Goal: Task Accomplishment & Management: Complete application form

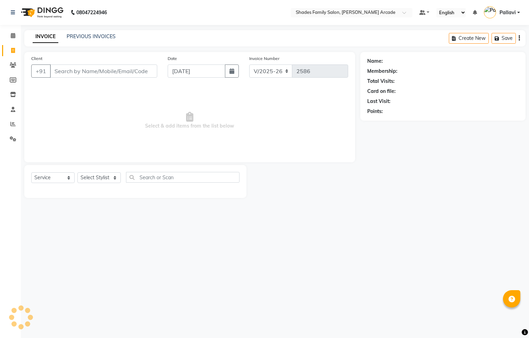
select select "5538"
select select "service"
click at [88, 31] on div "INVOICE PREVIOUS INVOICES Create New Save" at bounding box center [274, 38] width 501 height 16
click at [88, 33] on link "PREVIOUS INVOICES" at bounding box center [91, 36] width 49 height 6
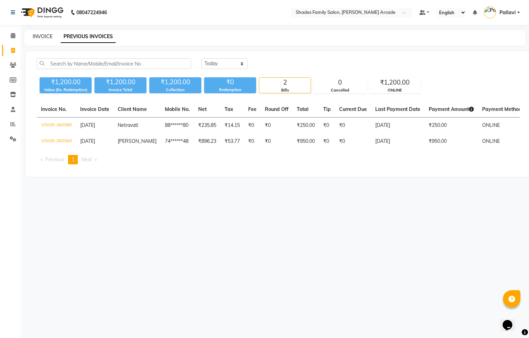
click at [36, 34] on link "INVOICE" at bounding box center [43, 36] width 20 height 6
select select "service"
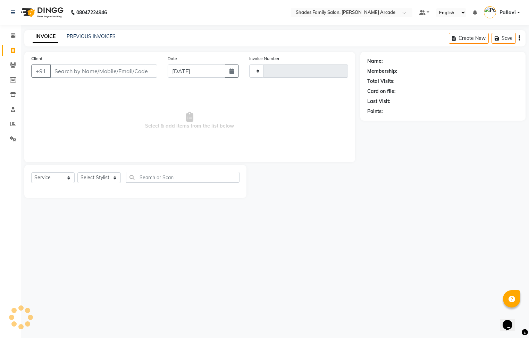
type input "2586"
select select "5538"
click at [185, 71] on input "[DATE]" at bounding box center [197, 71] width 58 height 13
select select "9"
select select "2025"
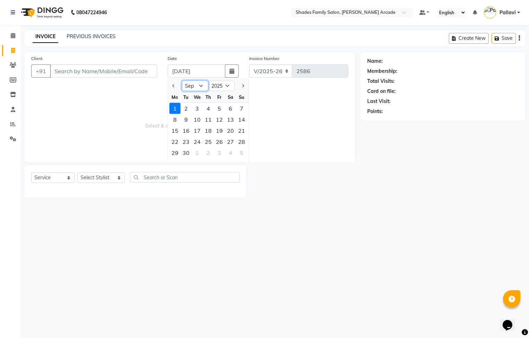
click at [188, 86] on select "Jan Feb Mar Apr May Jun [DATE] Aug Sep Oct Nov Dec" at bounding box center [195, 86] width 26 height 10
select select "8"
click at [182, 81] on select "Jan Feb Mar Apr May Jun [DATE] Aug Sep Oct Nov Dec" at bounding box center [195, 86] width 26 height 10
click at [245, 155] on div "31" at bounding box center [241, 152] width 11 height 11
type input "[DATE]"
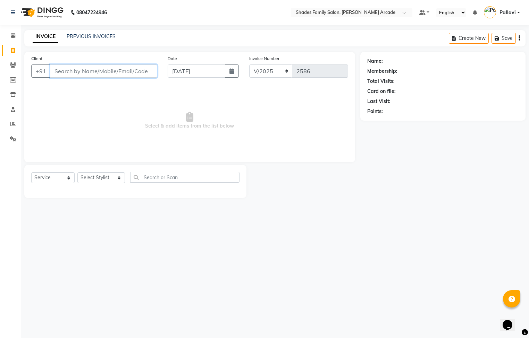
click at [83, 72] on input "Client" at bounding box center [103, 71] width 107 height 13
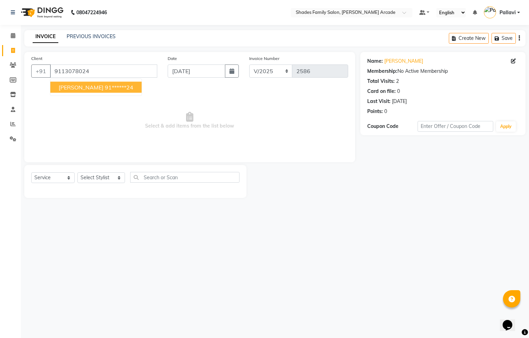
click at [63, 88] on span "[PERSON_NAME]" at bounding box center [81, 87] width 45 height 7
type input "91******24"
click at [104, 179] on select "Select Stylist Admin [PERSON_NAME] [PERSON_NAME] [PERSON_NAME] Danish [PERSON_N…" at bounding box center [101, 177] width 48 height 11
select select "87584"
click at [77, 173] on select "Select Stylist Admin [PERSON_NAME] [PERSON_NAME] [PERSON_NAME] Danish [PERSON_N…" at bounding box center [101, 177] width 48 height 11
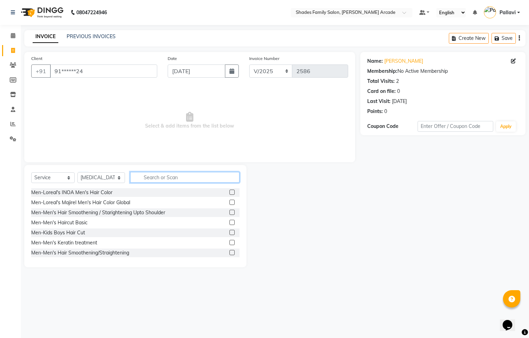
click at [152, 182] on input "text" at bounding box center [184, 177] width 109 height 11
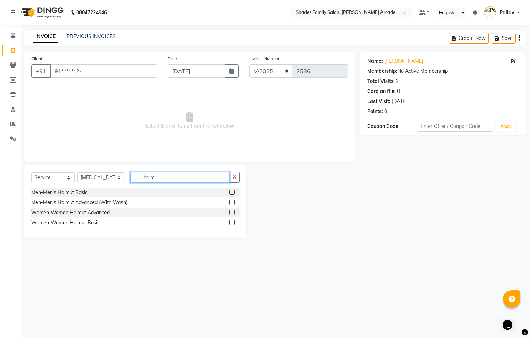
type input "hairc"
click at [231, 214] on label at bounding box center [231, 212] width 5 height 5
click at [231, 214] on input "checkbox" at bounding box center [231, 213] width 5 height 5
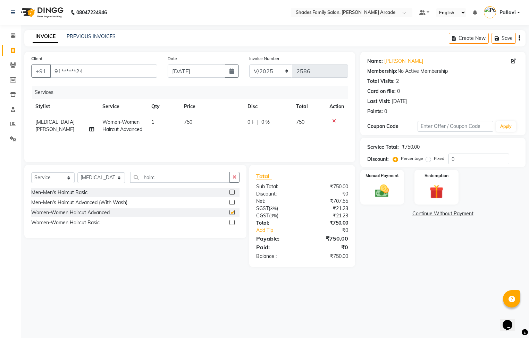
checkbox input "false"
click at [188, 121] on span "750" at bounding box center [188, 122] width 8 height 6
select select "87584"
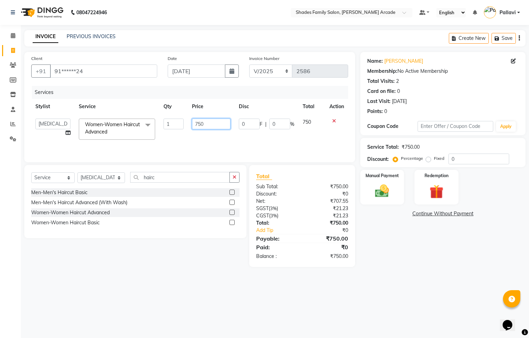
drag, startPoint x: 205, startPoint y: 120, endPoint x: 214, endPoint y: 124, distance: 9.5
click at [210, 122] on input "750" at bounding box center [211, 124] width 39 height 11
type input "7"
type input "850"
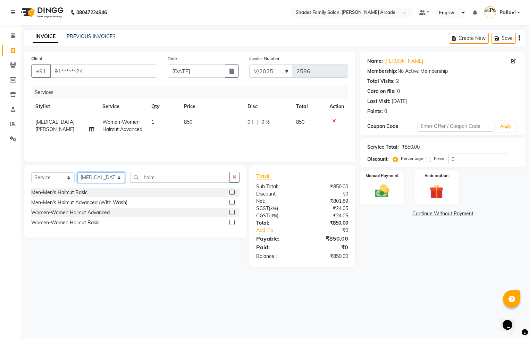
click at [110, 178] on select "Select Stylist Admin [PERSON_NAME] [PERSON_NAME] [PERSON_NAME] Danish [PERSON_N…" at bounding box center [101, 177] width 48 height 11
select select "64217"
click at [77, 173] on select "Select Stylist Admin [PERSON_NAME] [PERSON_NAME] [PERSON_NAME] Danish [PERSON_N…" at bounding box center [101, 177] width 48 height 11
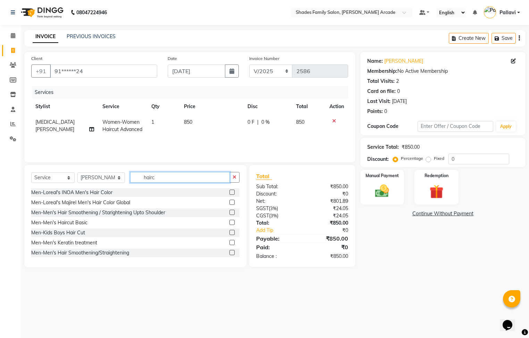
click at [156, 179] on input "hairc" at bounding box center [180, 177] width 100 height 11
type input "h"
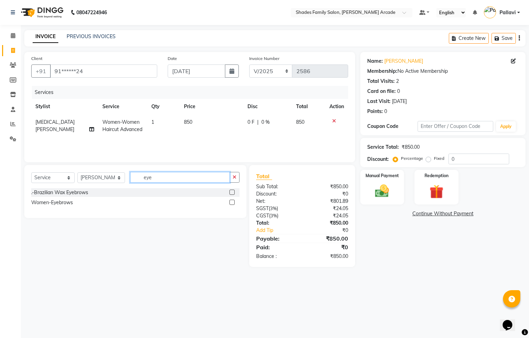
type input "eye"
click at [232, 203] on label at bounding box center [231, 202] width 5 height 5
click at [232, 203] on input "checkbox" at bounding box center [231, 203] width 5 height 5
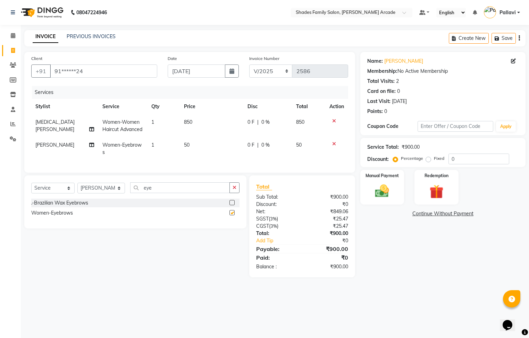
checkbox input "false"
click at [191, 146] on td "50" at bounding box center [212, 148] width 64 height 23
select select "64217"
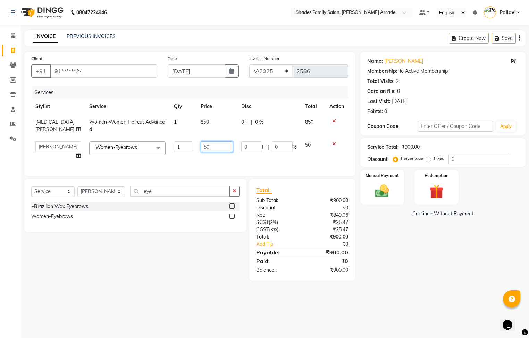
click at [207, 143] on input "50" at bounding box center [217, 147] width 32 height 11
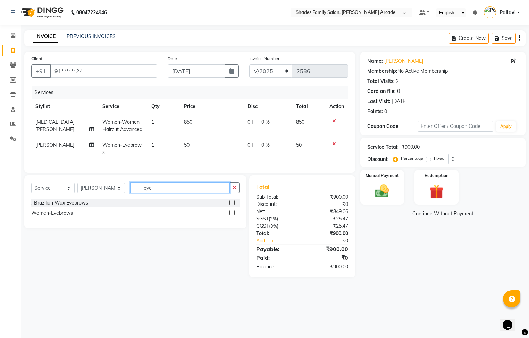
click at [174, 199] on div "Select Service Product Membership Package Voucher Prepaid Gift Card Select Styl…" at bounding box center [135, 191] width 208 height 16
click at [191, 144] on td "50" at bounding box center [212, 148] width 64 height 23
select select "64217"
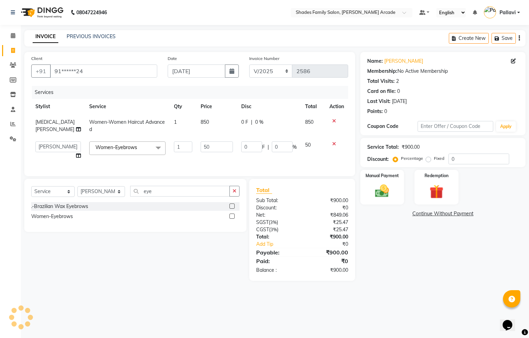
click at [231, 193] on div "Select Service Product Membership Package Voucher Prepaid Gift Card Select Styl…" at bounding box center [135, 205] width 222 height 53
click at [235, 194] on icon "button" at bounding box center [234, 191] width 4 height 5
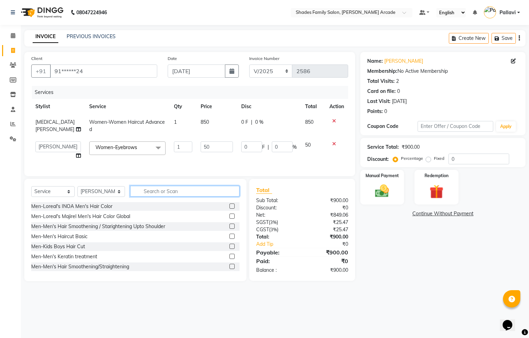
click at [173, 197] on input "text" at bounding box center [184, 191] width 109 height 11
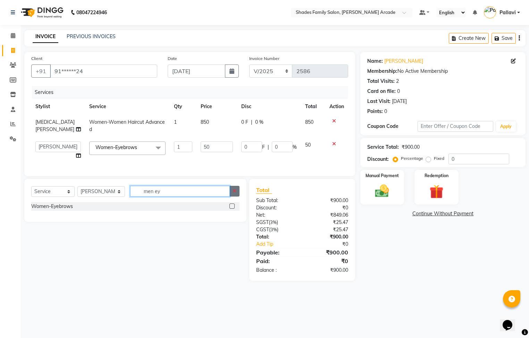
type input "men ey"
click at [230, 197] on button "button" at bounding box center [234, 191] width 10 height 11
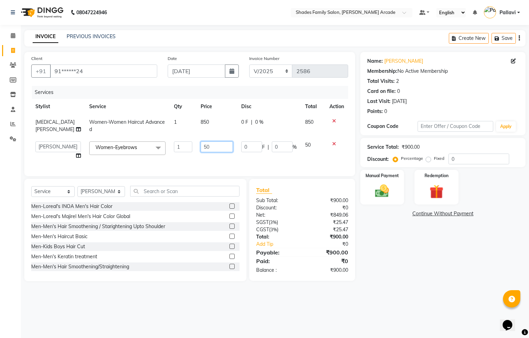
click at [213, 147] on input "50" at bounding box center [217, 147] width 32 height 11
type input "5"
type input "100"
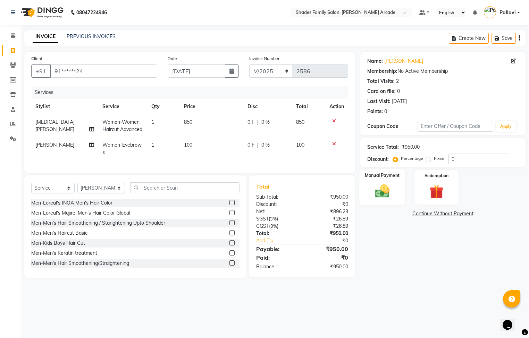
click at [374, 188] on img at bounding box center [382, 191] width 24 height 17
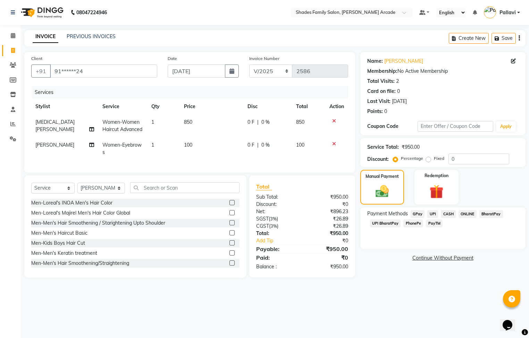
click at [467, 212] on span "ONLINE" at bounding box center [467, 214] width 18 height 8
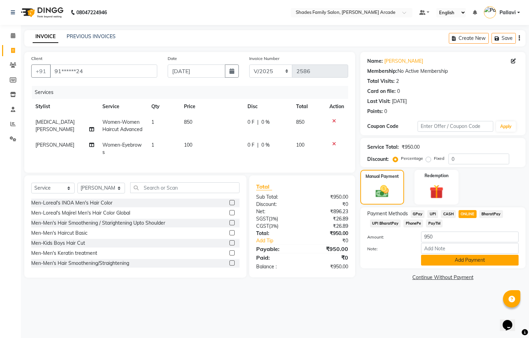
click at [464, 257] on button "Add Payment" at bounding box center [470, 260] width 98 height 11
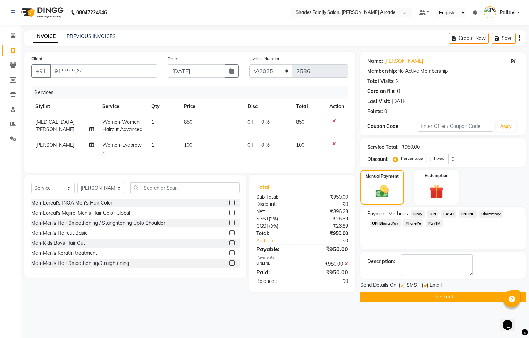
click at [430, 300] on button "Checkout" at bounding box center [442, 297] width 165 height 11
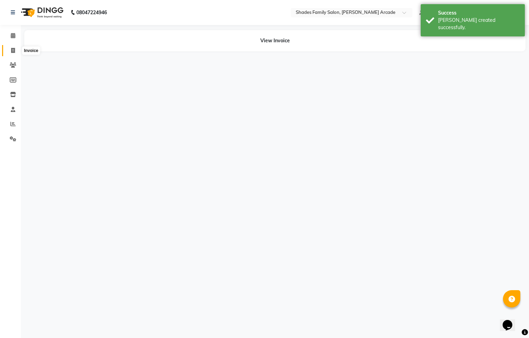
click at [16, 51] on span at bounding box center [13, 51] width 12 height 8
select select "service"
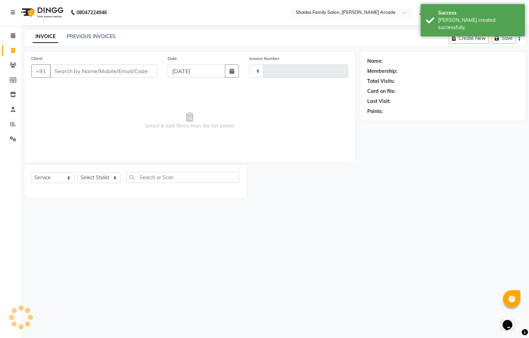
type input "2587"
select select "5538"
click at [90, 32] on div "INVOICE PREVIOUS INVOICES Create New Save" at bounding box center [274, 38] width 501 height 16
click at [99, 40] on div "PREVIOUS INVOICES" at bounding box center [91, 36] width 49 height 7
click at [102, 34] on link "PREVIOUS INVOICES" at bounding box center [91, 36] width 49 height 6
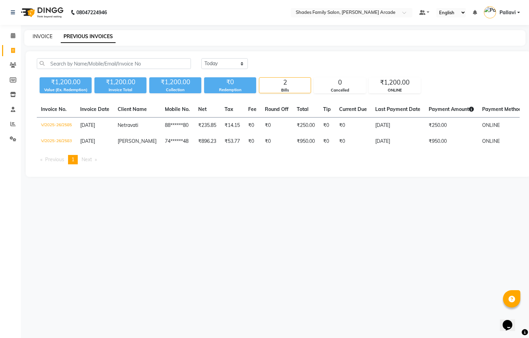
click at [42, 39] on link "INVOICE" at bounding box center [43, 36] width 20 height 6
select select "service"
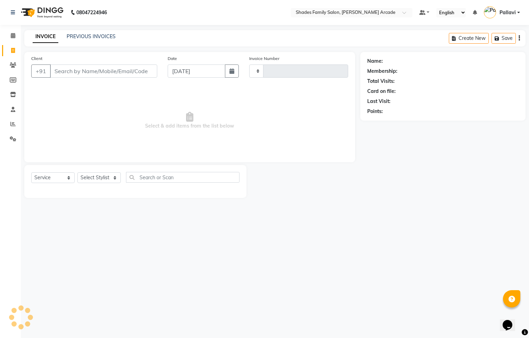
type input "2587"
select select "5538"
click at [16, 34] on span at bounding box center [13, 36] width 12 height 8
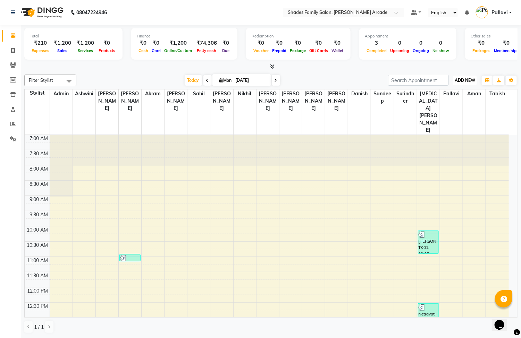
click at [471, 79] on span "ADD NEW" at bounding box center [465, 80] width 20 height 5
click at [309, 78] on div "[DATE] [DATE]" at bounding box center [232, 80] width 305 height 10
click at [15, 34] on icon at bounding box center [13, 35] width 5 height 5
click at [421, 11] on ul "Default Panel My Panel English ENGLISH Español العربية मराठी हिंदी ગુજરાતી தமிழ…" at bounding box center [462, 12] width 108 height 11
click at [415, 13] on span at bounding box center [414, 12] width 6 height 5
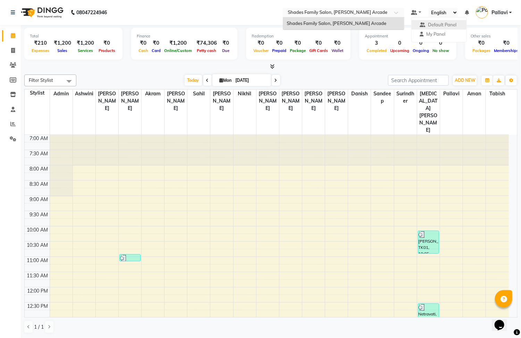
click at [392, 16] on div at bounding box center [343, 13] width 121 height 7
click at [395, 8] on div "Select Location × Shades Family Salon, [PERSON_NAME][GEOGRAPHIC_DATA]" at bounding box center [343, 12] width 121 height 9
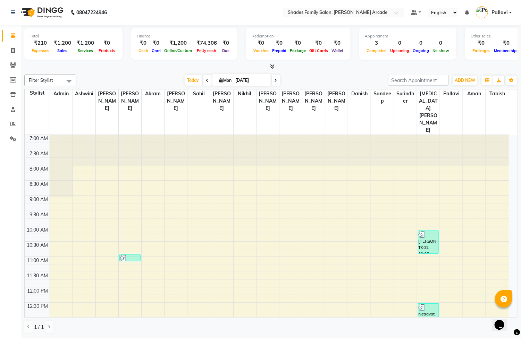
click at [269, 8] on nav "08047224946 Select Location × Shades Family Salon, [PERSON_NAME] Arcade Default…" at bounding box center [260, 12] width 521 height 25
click at [450, 14] on select "English ENGLISH Español العربية मराठी हिंदी ગુજરાતી தமிழ் 中文" at bounding box center [442, 12] width 29 height 9
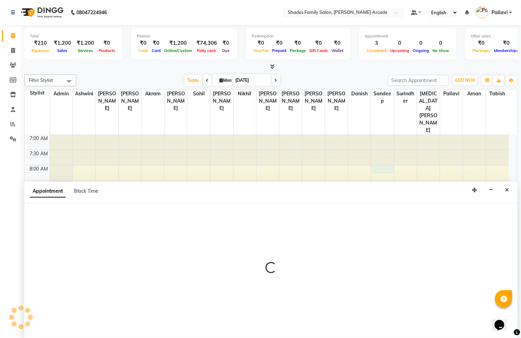
scroll to position [0, 0]
select select "85015"
select select "480"
select select "tentative"
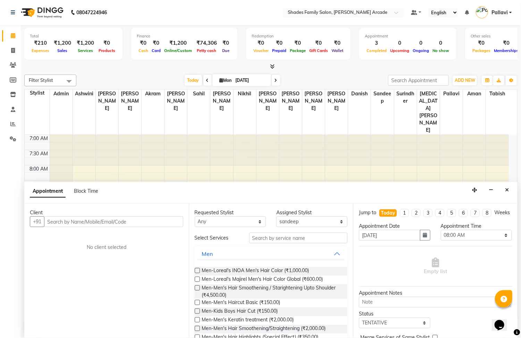
click at [503, 193] on button "Close" at bounding box center [507, 190] width 10 height 11
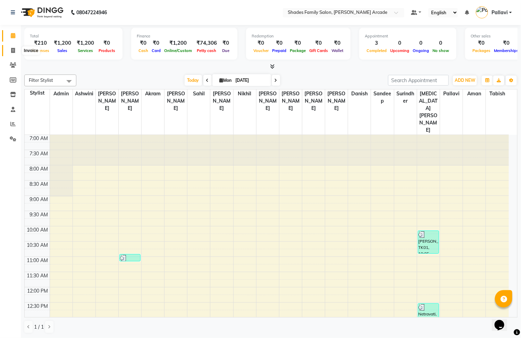
click at [12, 53] on span at bounding box center [13, 51] width 12 height 8
select select "service"
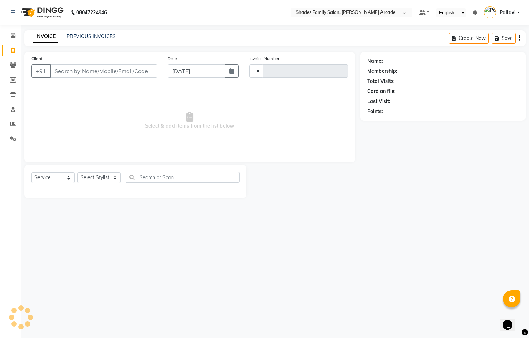
type input "2587"
select select "5538"
click at [84, 33] on link "PREVIOUS INVOICES" at bounding box center [91, 36] width 49 height 6
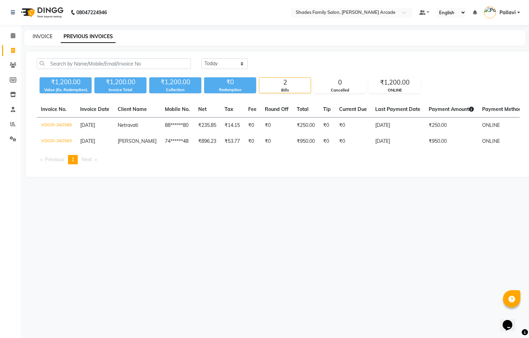
click at [47, 39] on link "INVOICE" at bounding box center [43, 36] width 20 height 6
select select "service"
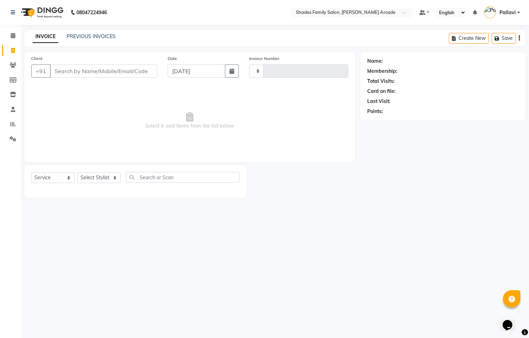
type input "2587"
select select "5538"
click at [76, 39] on link "PREVIOUS INVOICES" at bounding box center [91, 36] width 49 height 6
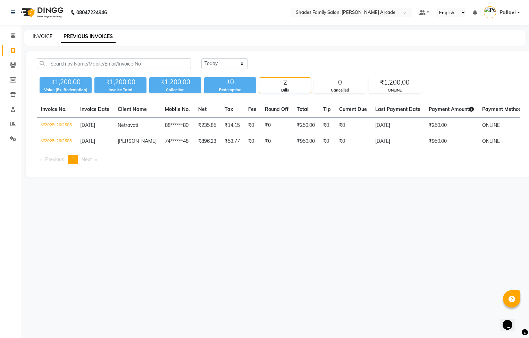
click at [46, 35] on link "INVOICE" at bounding box center [43, 36] width 20 height 6
select select "service"
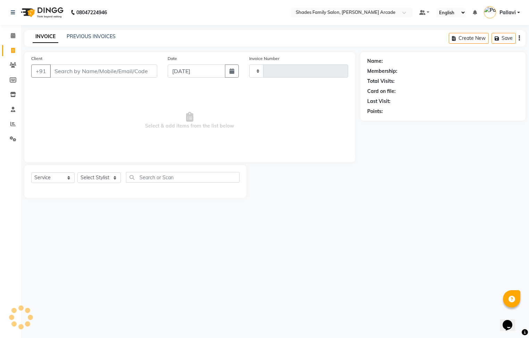
type input "2587"
select select "5538"
click at [11, 63] on icon at bounding box center [13, 64] width 7 height 5
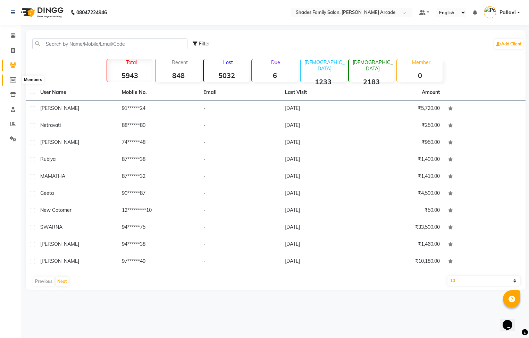
click at [14, 80] on icon at bounding box center [13, 79] width 7 height 5
select select
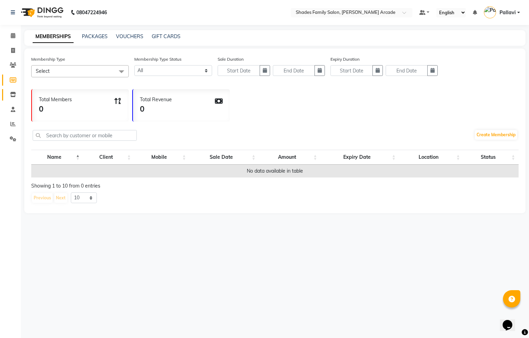
click at [15, 99] on link "Inventory" at bounding box center [10, 94] width 17 height 11
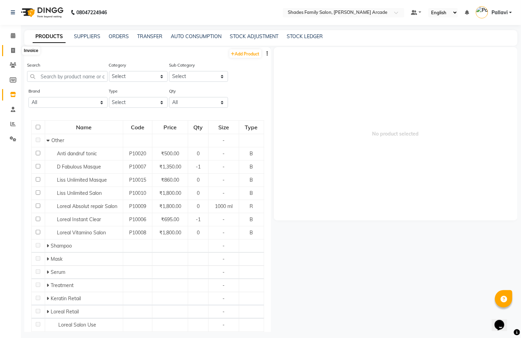
click at [12, 49] on icon at bounding box center [13, 50] width 4 height 5
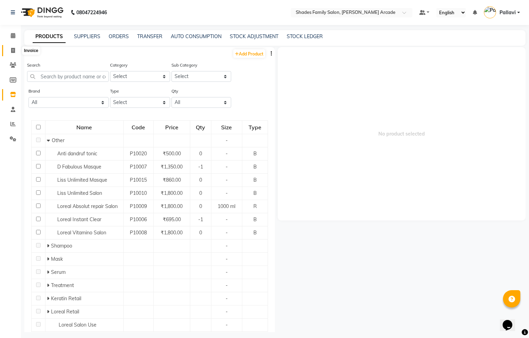
select select "5538"
select select "service"
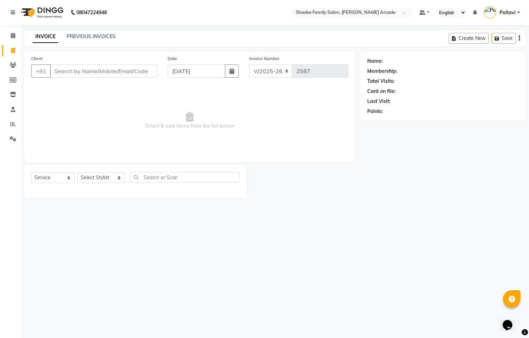
click at [71, 68] on input "Client" at bounding box center [103, 71] width 107 height 13
click at [85, 38] on link "PREVIOUS INVOICES" at bounding box center [91, 36] width 49 height 6
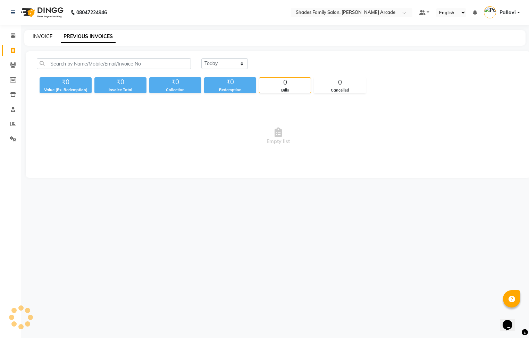
click at [48, 35] on link "INVOICE" at bounding box center [43, 36] width 20 height 6
select select "service"
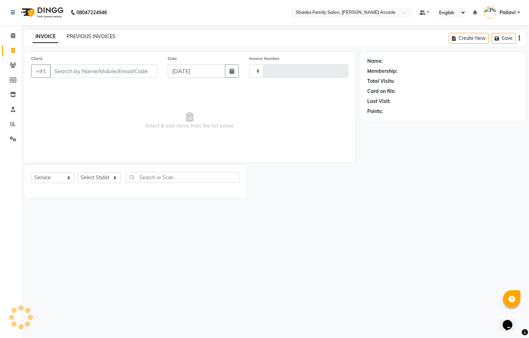
click at [78, 37] on link "PREVIOUS INVOICES" at bounding box center [91, 36] width 49 height 6
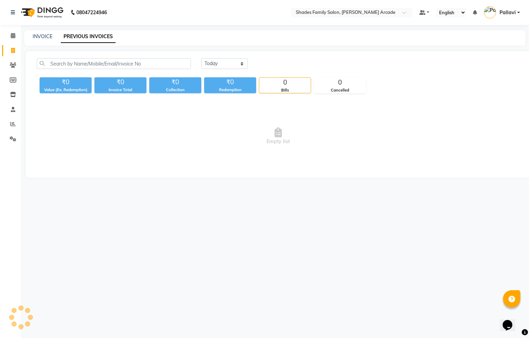
click at [78, 37] on link "PREVIOUS INVOICES" at bounding box center [88, 37] width 55 height 12
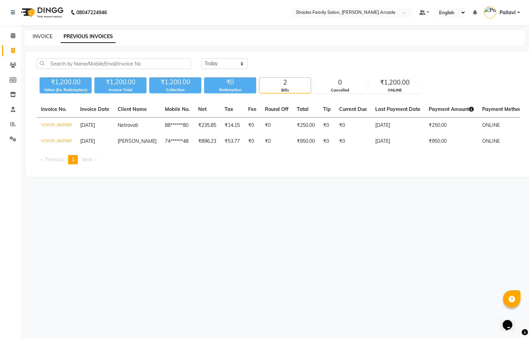
click at [40, 34] on link "INVOICE" at bounding box center [43, 36] width 20 height 6
select select "service"
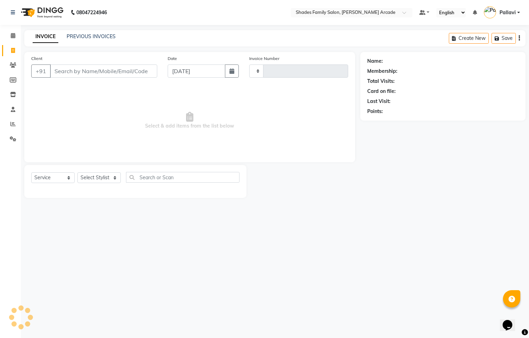
type input "2587"
select select "5538"
